Goal: Task Accomplishment & Management: Manage account settings

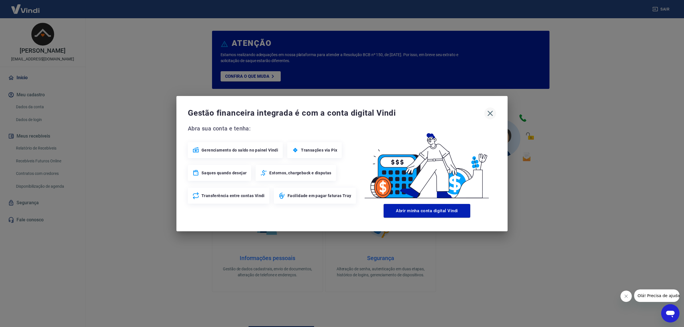
click at [488, 115] on icon "button" at bounding box center [490, 113] width 5 height 5
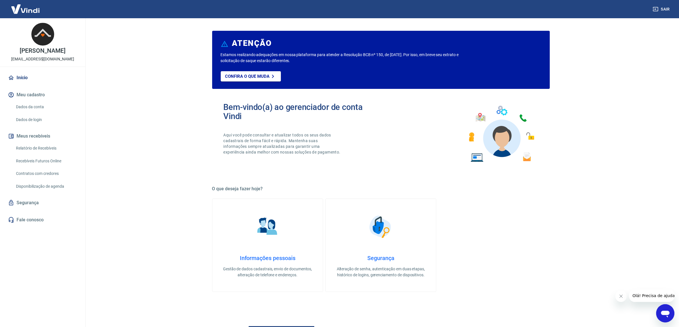
click at [43, 112] on link "Dados da conta" at bounding box center [46, 107] width 65 height 12
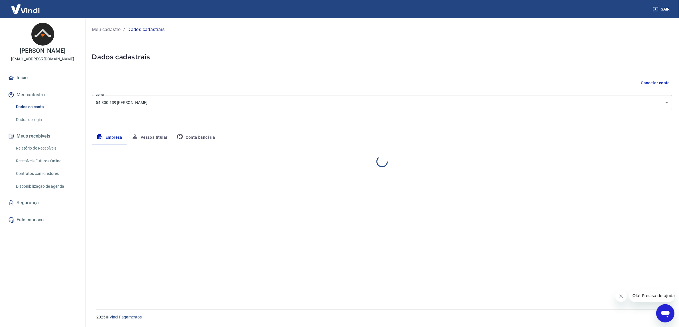
select select "ES"
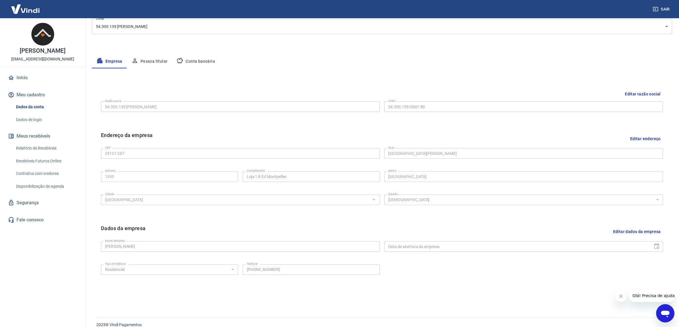
scroll to position [83, 0]
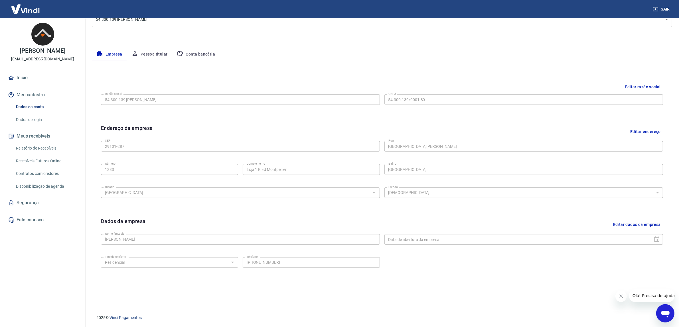
click at [200, 52] on button "Conta bancária" at bounding box center [196, 55] width 48 height 14
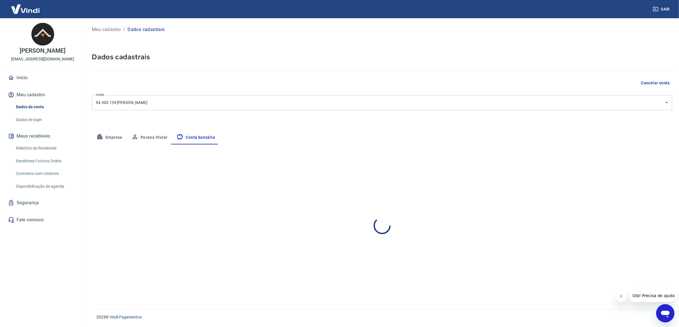
scroll to position [0, 0]
select select "1"
click at [19, 80] on link "Início" at bounding box center [43, 78] width 72 height 13
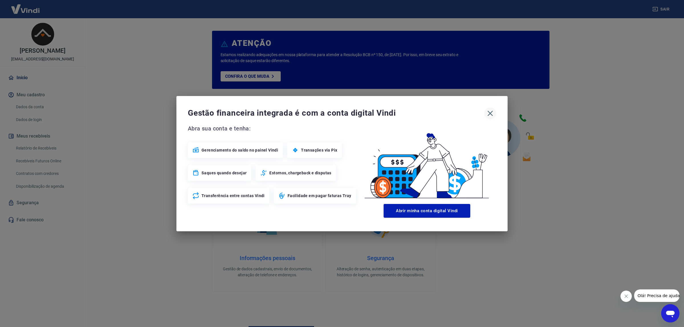
click at [494, 111] on icon "button" at bounding box center [490, 113] width 9 height 9
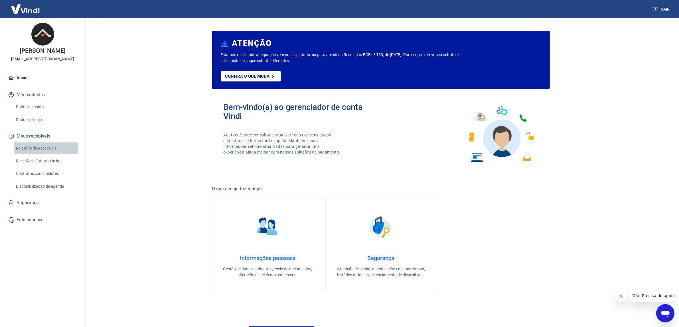
click at [45, 151] on link "Relatório de Recebíveis" at bounding box center [46, 149] width 65 height 12
